Goal: Find specific page/section: Find specific page/section

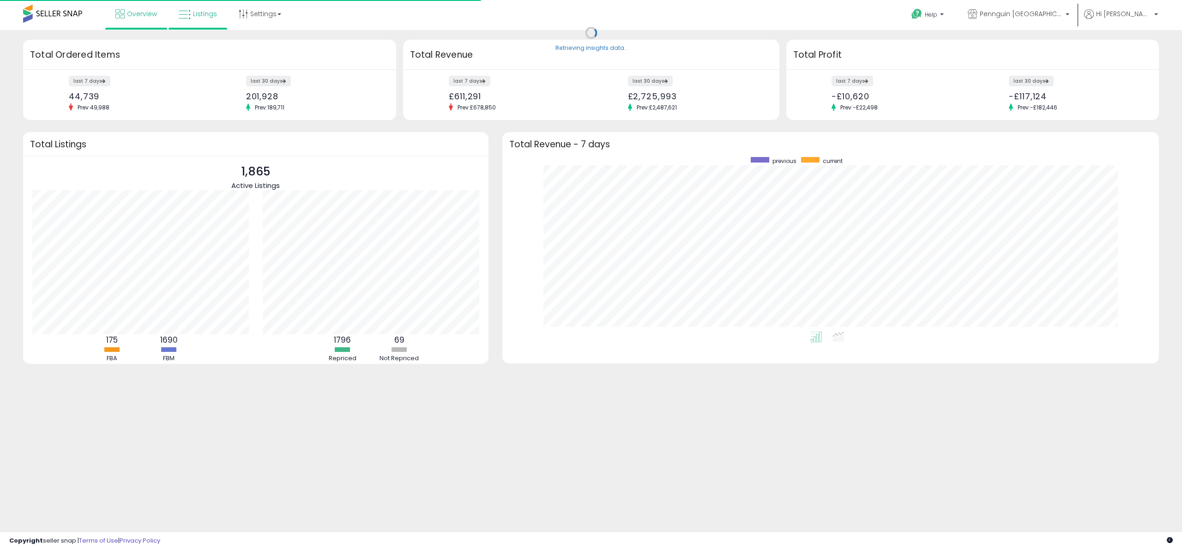
scroll to position [175, 638]
click at [199, 19] on link "Listings" at bounding box center [198, 14] width 52 height 28
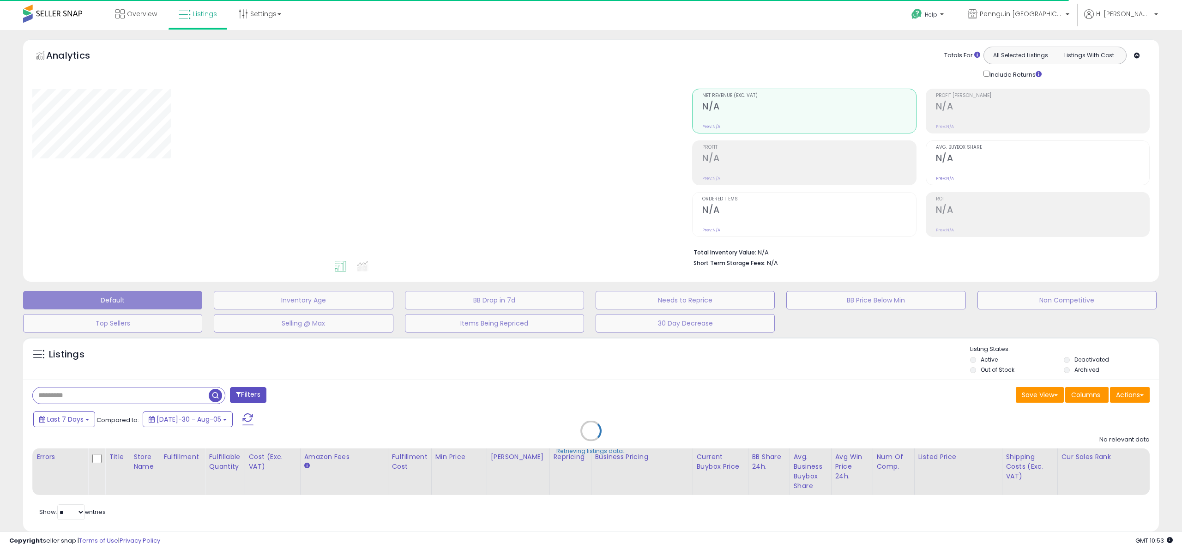
type input "***"
